Goal: Information Seeking & Learning: Learn about a topic

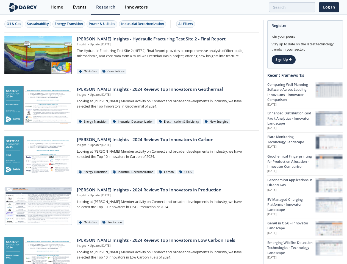
click at [14, 24] on div "Oil & Gas" at bounding box center [14, 23] width 15 height 5
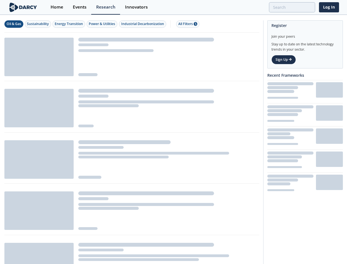
click at [38, 24] on div "Sustainability" at bounding box center [38, 23] width 22 height 5
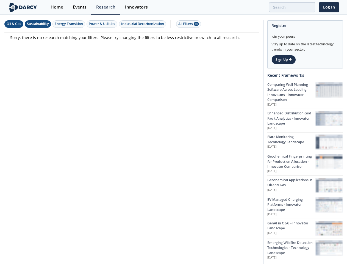
click at [69, 24] on div "Energy Transition" at bounding box center [69, 23] width 28 height 5
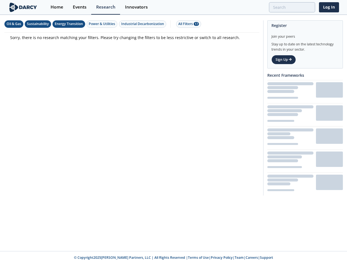
click at [103, 24] on div "Power & Utilities" at bounding box center [102, 23] width 26 height 5
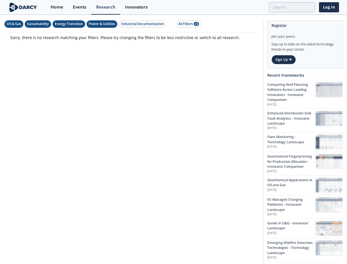
click at [144, 24] on div "Industrial Decarbonization" at bounding box center [142, 23] width 43 height 5
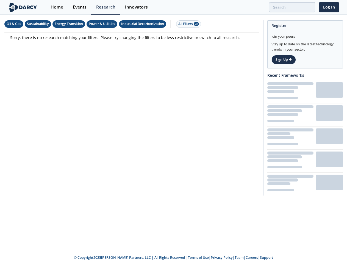
click at [187, 24] on div "All Filters 28" at bounding box center [188, 23] width 21 height 5
